Goal: Information Seeking & Learning: Find specific fact

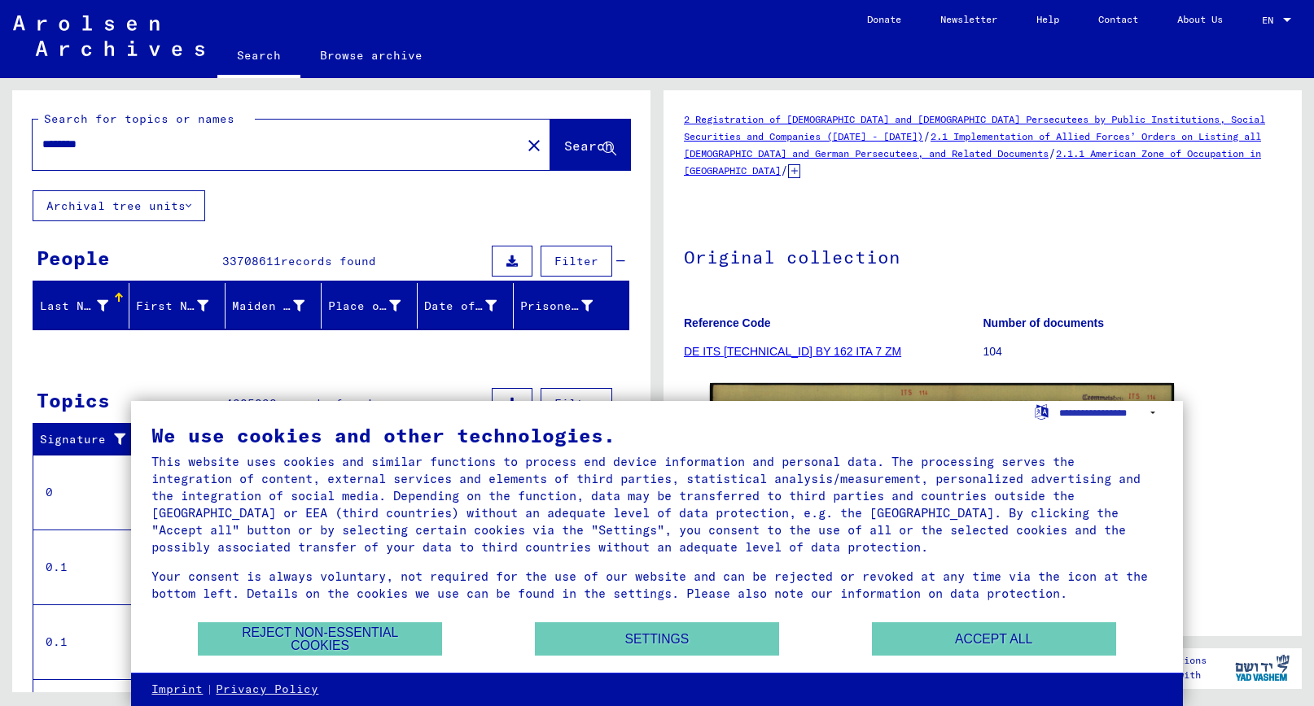
click at [1209, 271] on h1 "Original collection" at bounding box center [982, 256] width 597 height 72
click at [911, 646] on button "Accept all" at bounding box center [994, 639] width 244 height 33
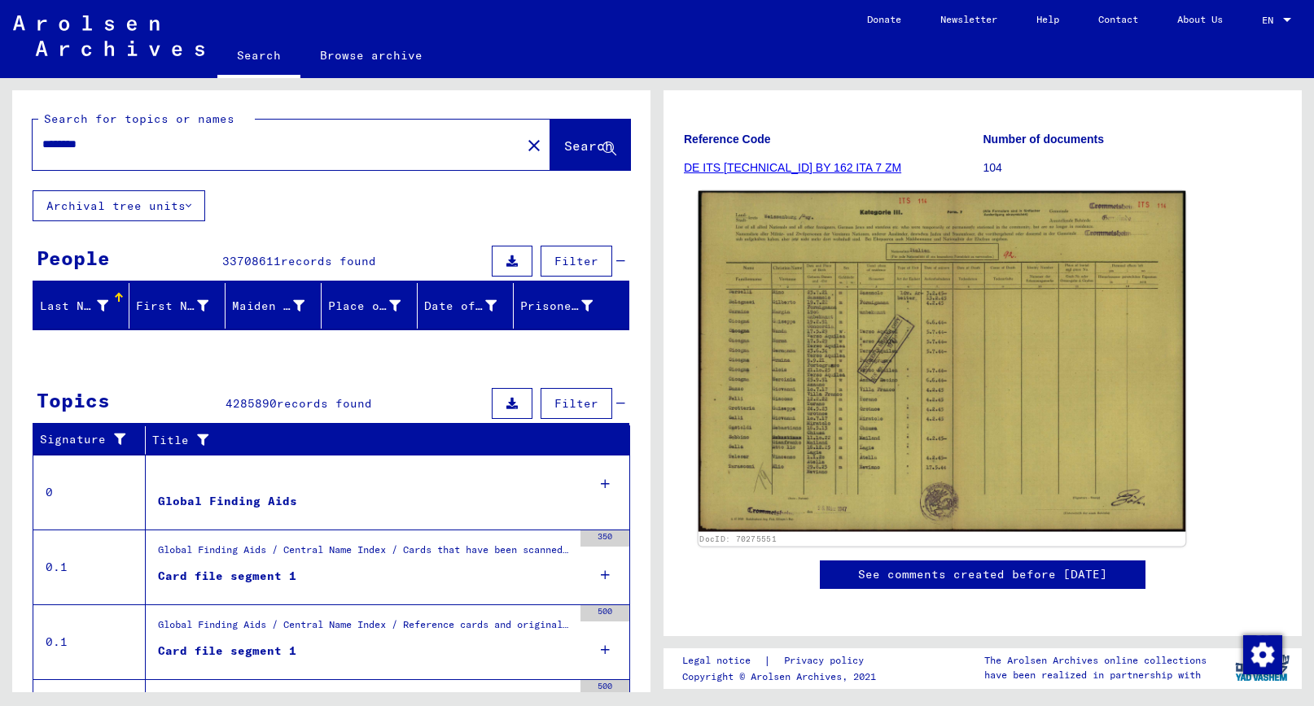
scroll to position [185, 0]
click at [896, 376] on img at bounding box center [942, 360] width 488 height 341
click at [798, 361] on img at bounding box center [942, 360] width 488 height 341
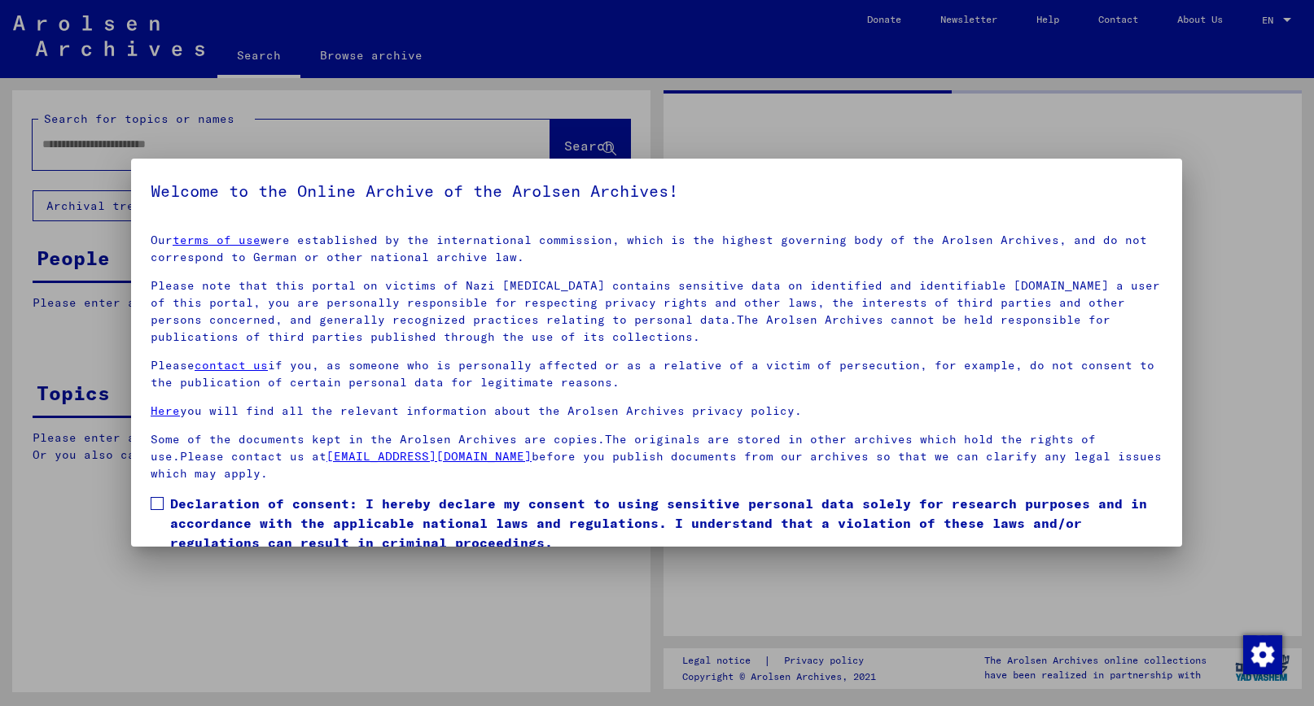
type input "********"
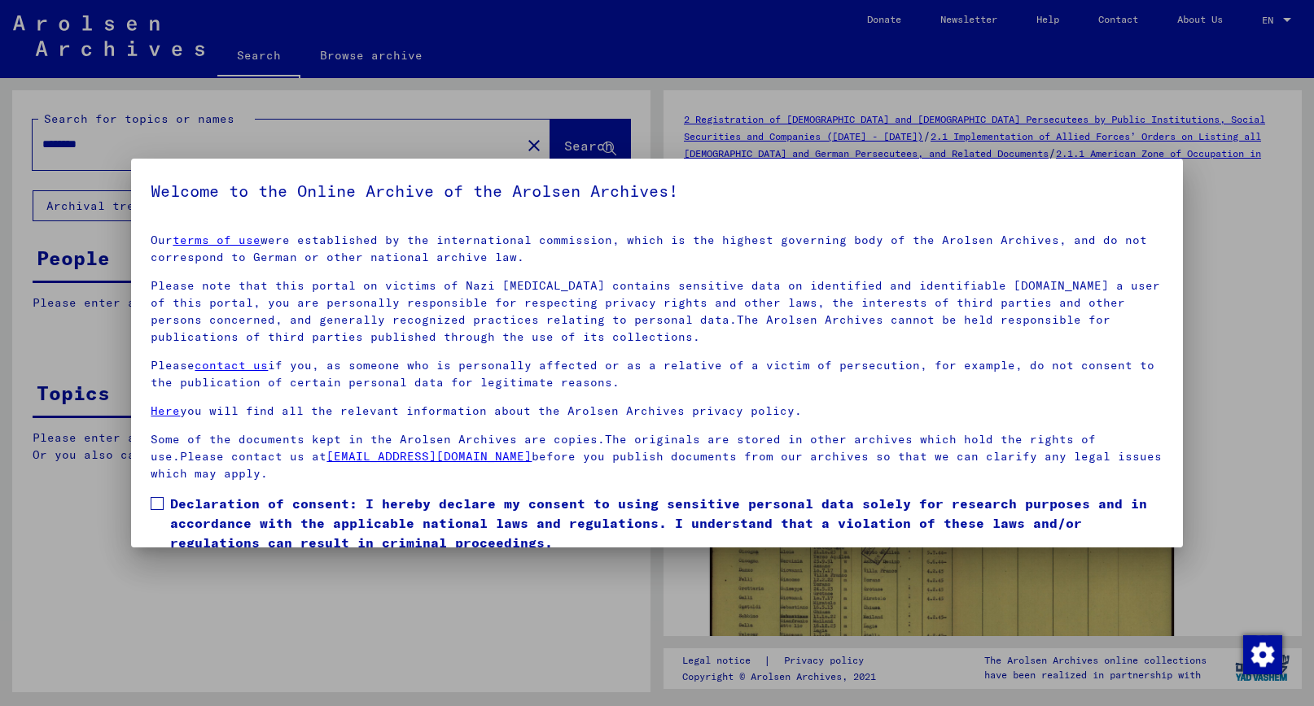
scroll to position [63, 0]
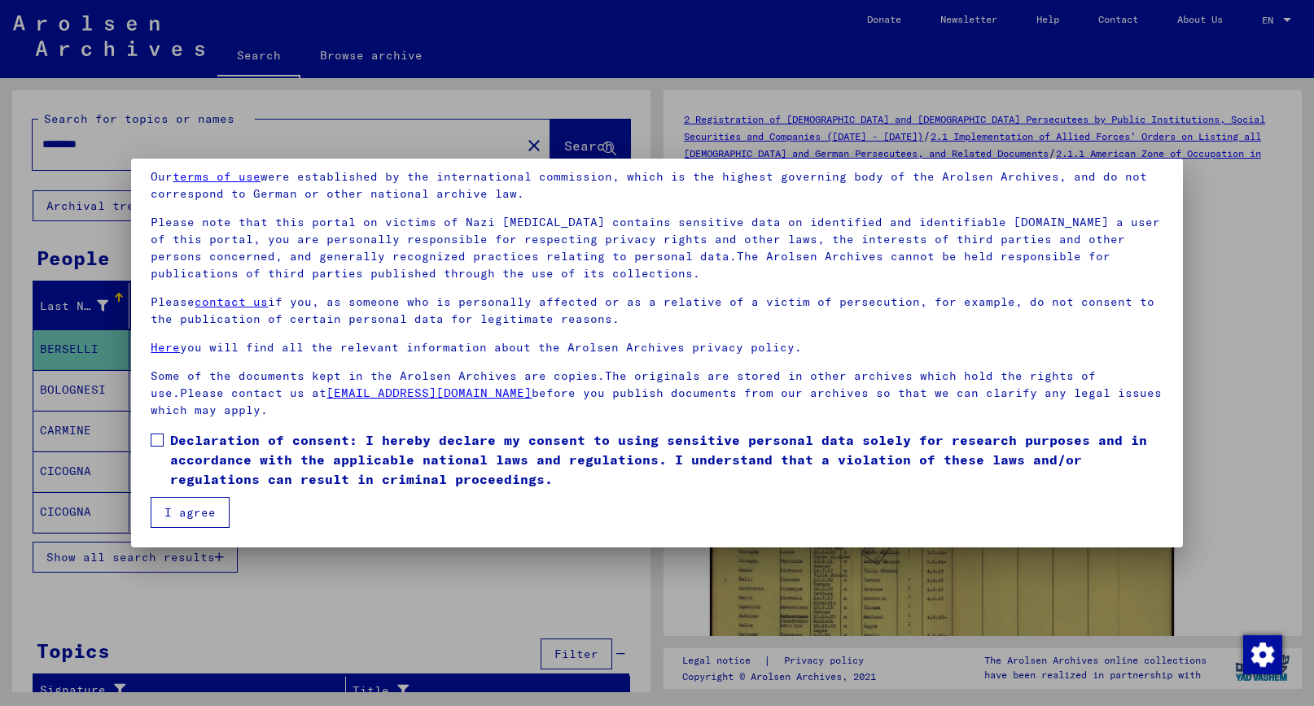
click at [154, 438] on span at bounding box center [157, 440] width 13 height 13
click at [193, 506] on button "I agree" at bounding box center [190, 512] width 79 height 31
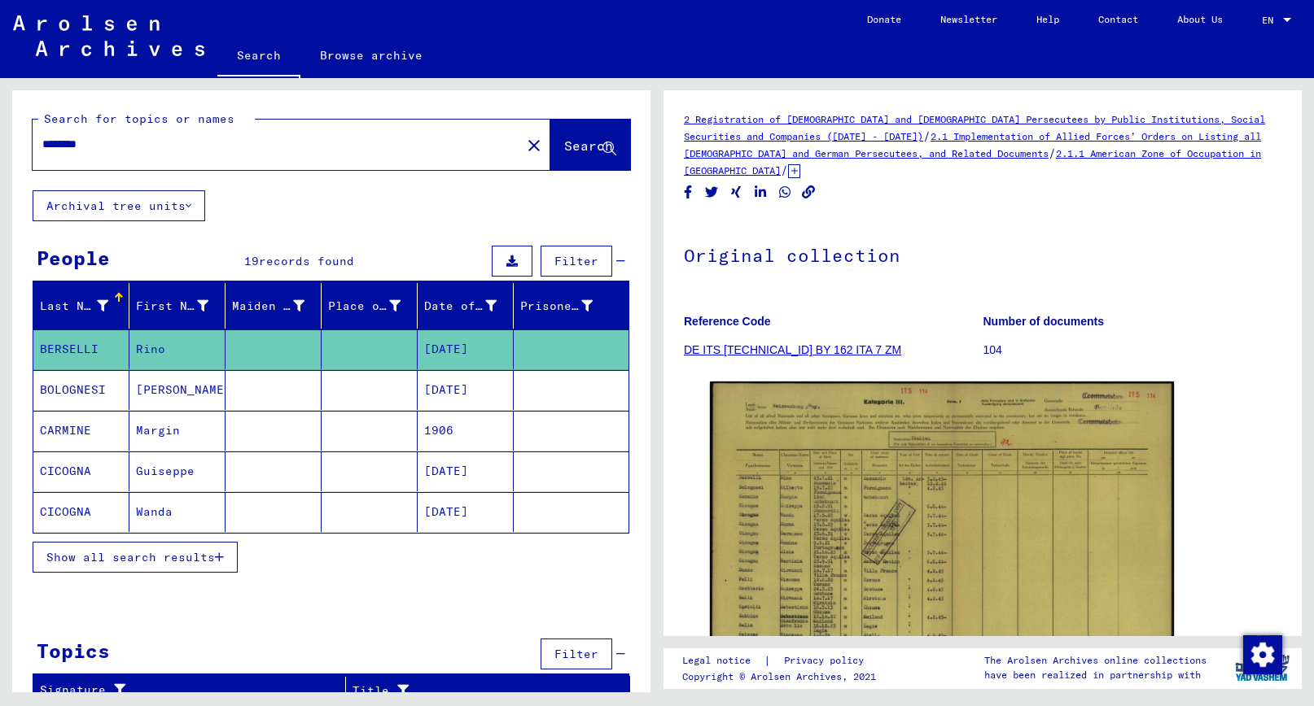
click at [189, 471] on mat-cell "Guiseppe" at bounding box center [177, 472] width 96 height 40
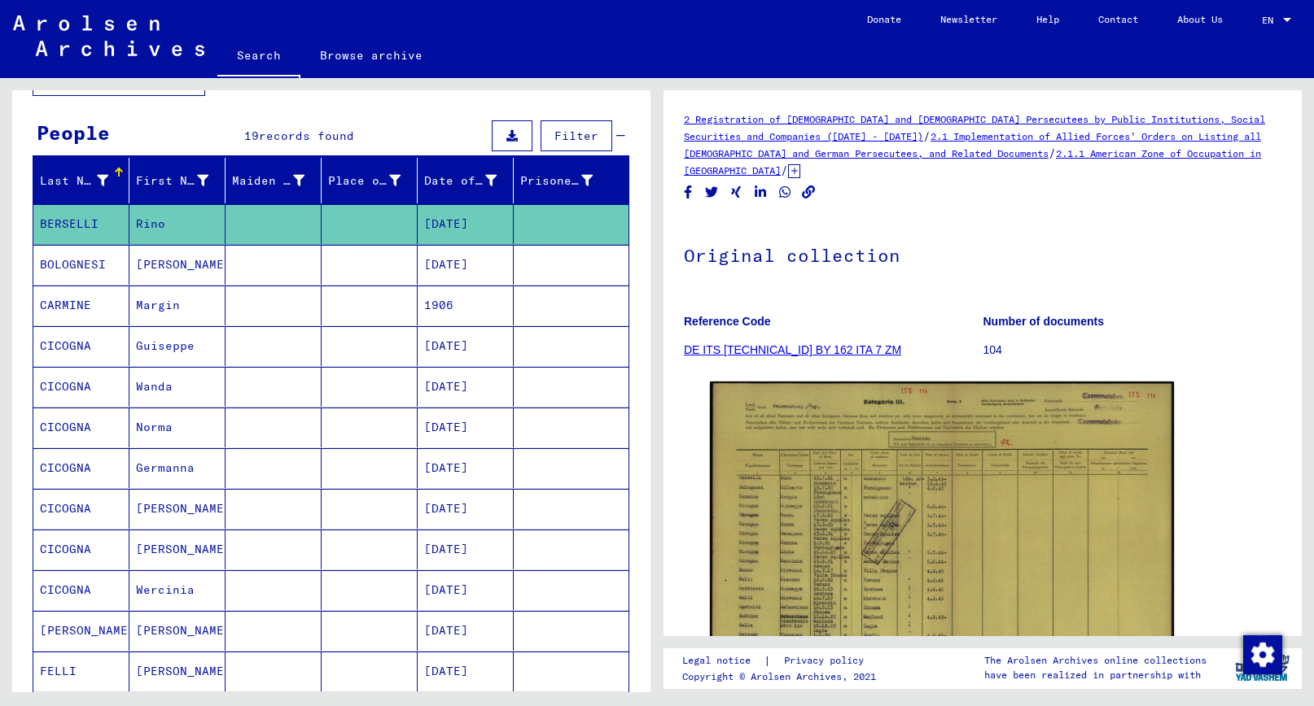
scroll to position [126, 0]
click at [445, 350] on mat-cell "[DATE]" at bounding box center [466, 346] width 96 height 40
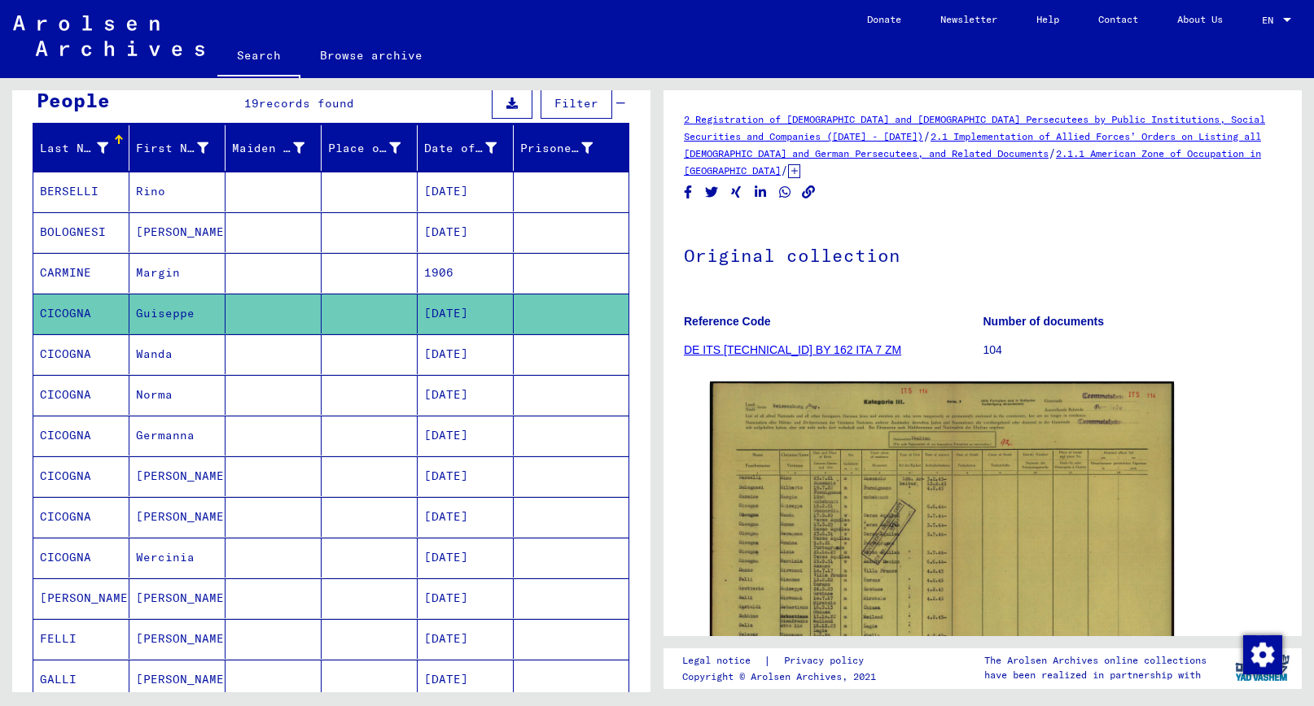
scroll to position [156, 0]
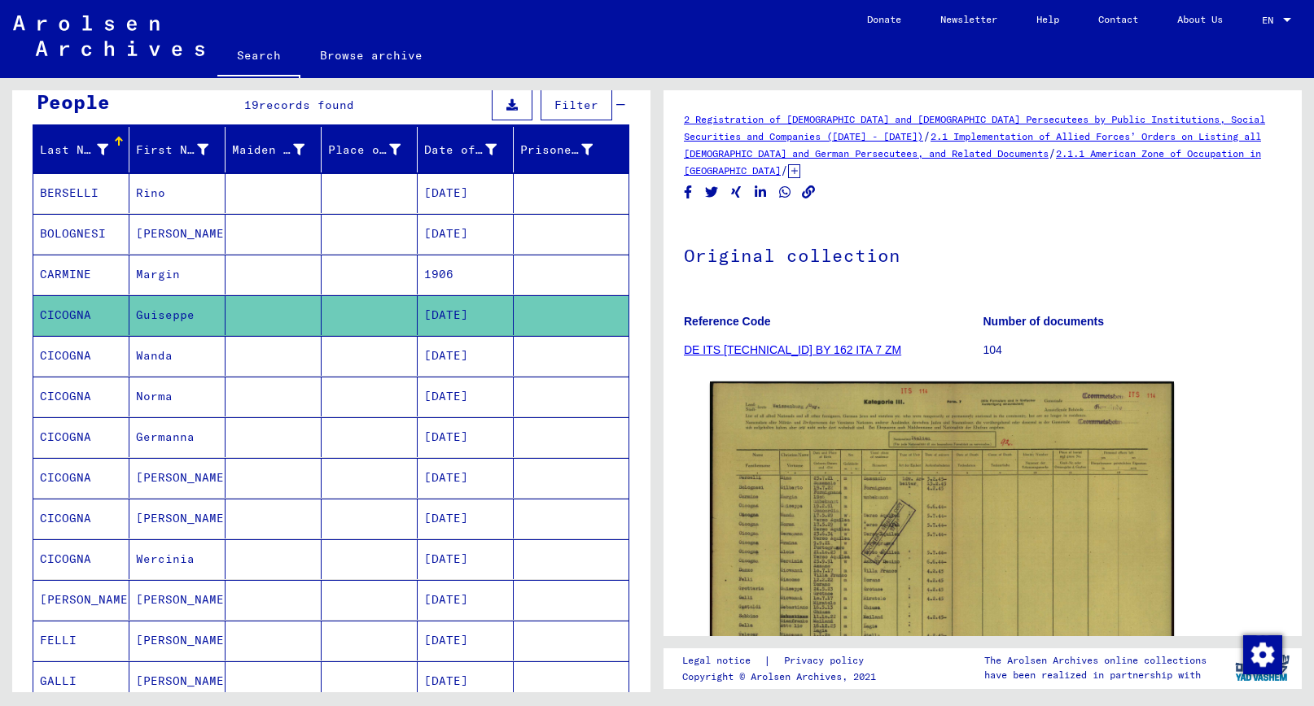
click at [344, 320] on mat-cell at bounding box center [370, 315] width 96 height 40
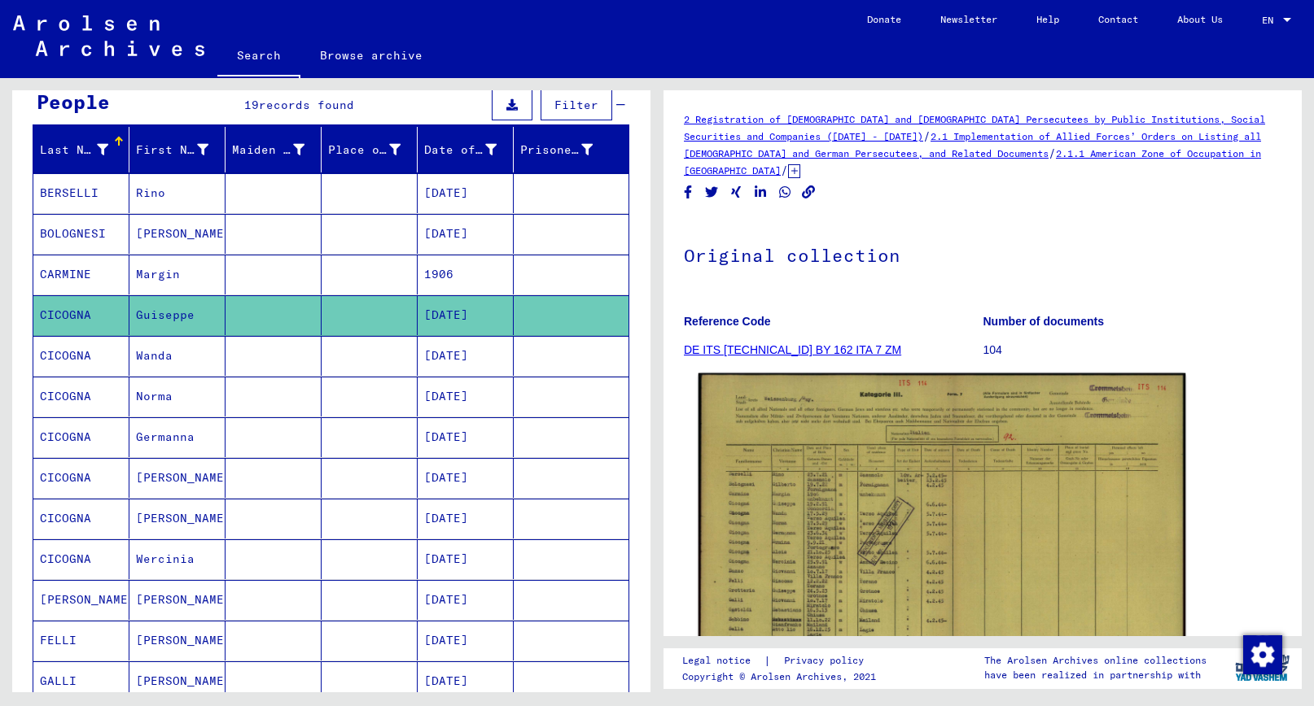
click at [881, 464] on img at bounding box center [942, 544] width 488 height 341
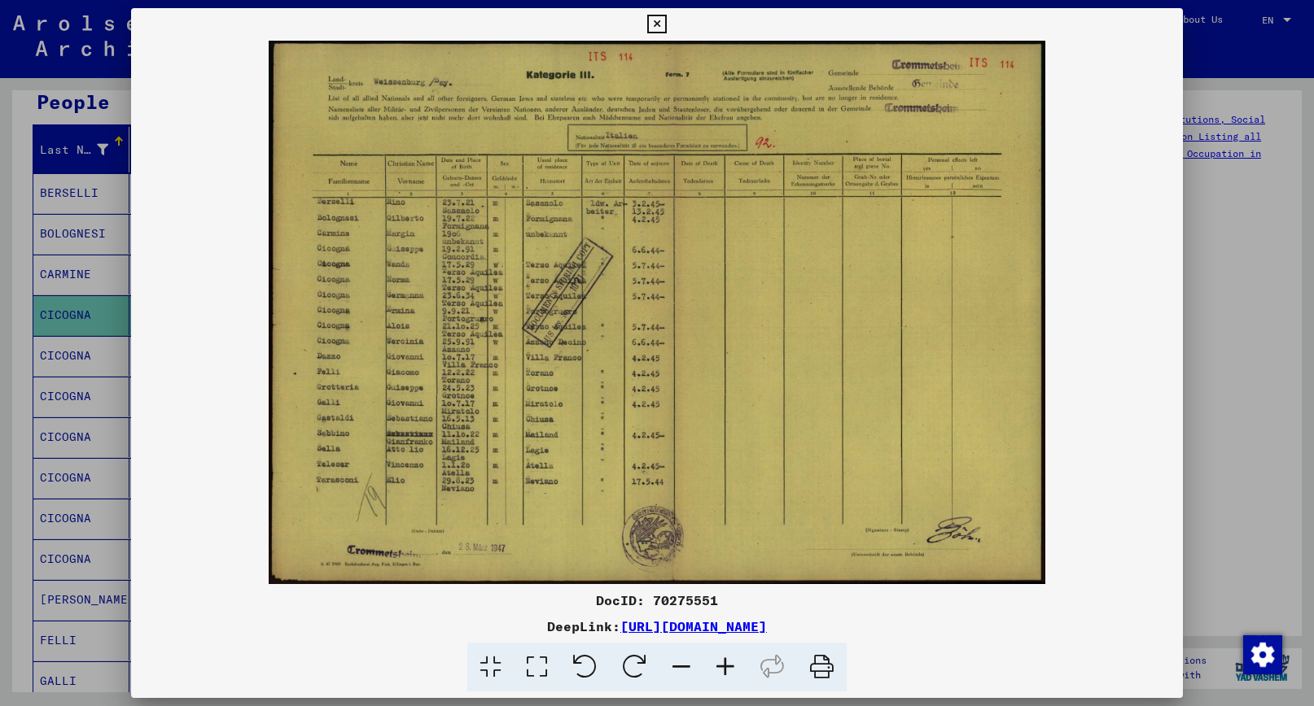
click at [726, 668] on icon at bounding box center [725, 668] width 44 height 50
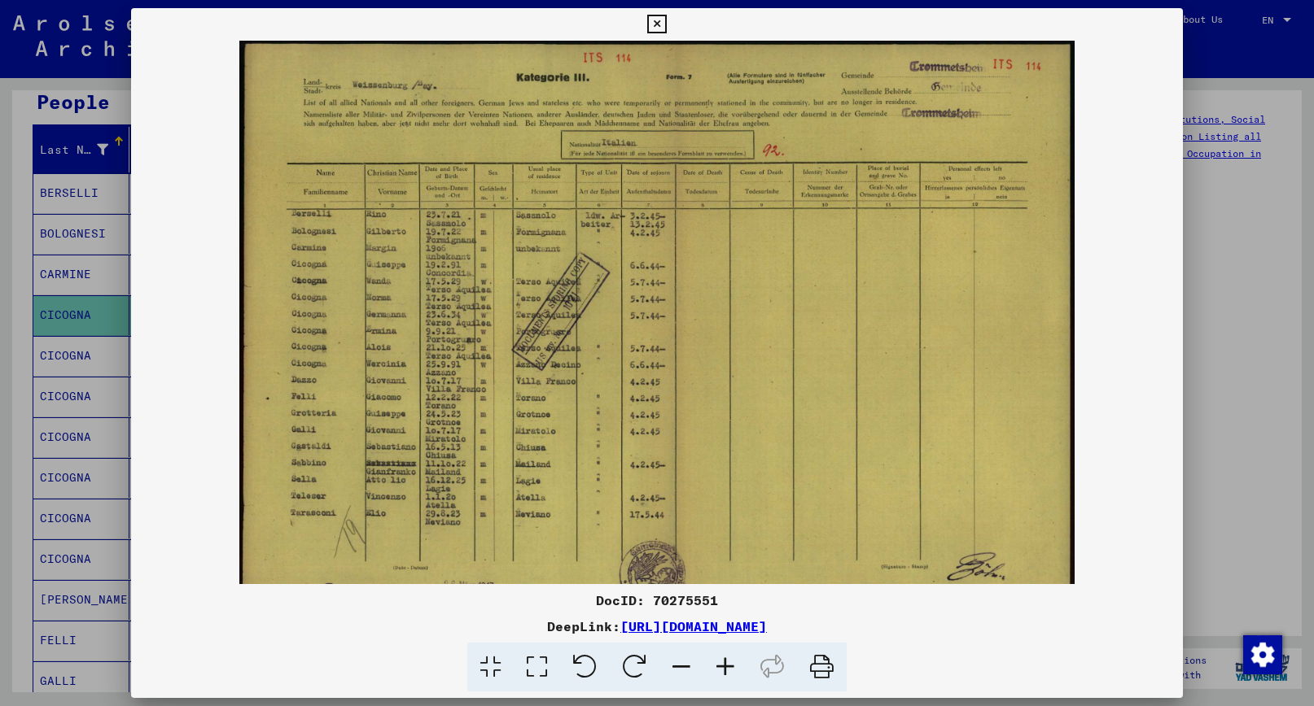
click at [726, 668] on icon at bounding box center [725, 668] width 44 height 50
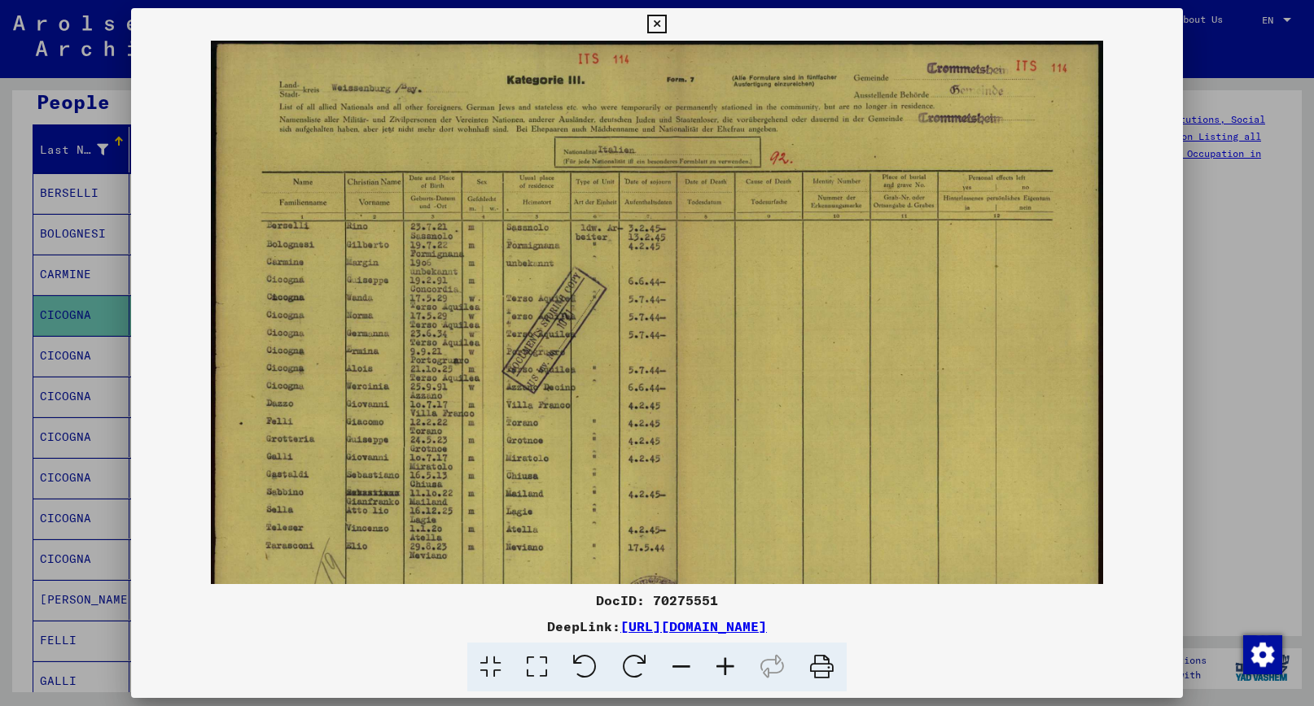
click at [726, 668] on icon at bounding box center [725, 668] width 44 height 50
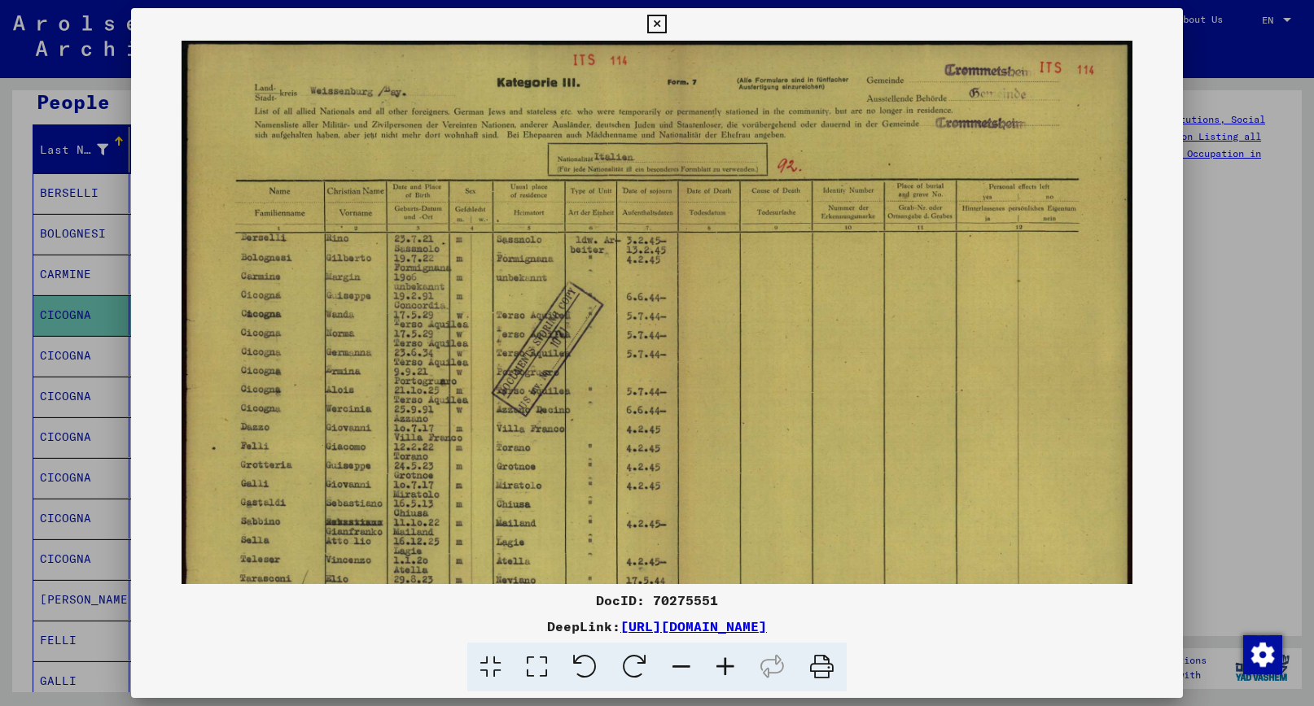
click at [1214, 227] on div at bounding box center [657, 353] width 1314 height 706
